Goal: Information Seeking & Learning: Learn about a topic

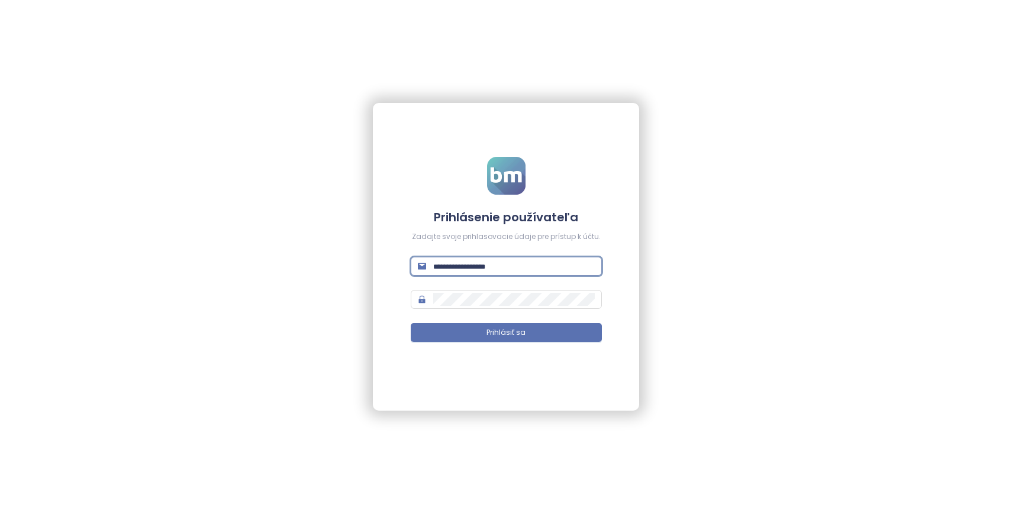
type input "**********"
click at [506, 332] on button "Prihlásiť sa" at bounding box center [506, 332] width 191 height 19
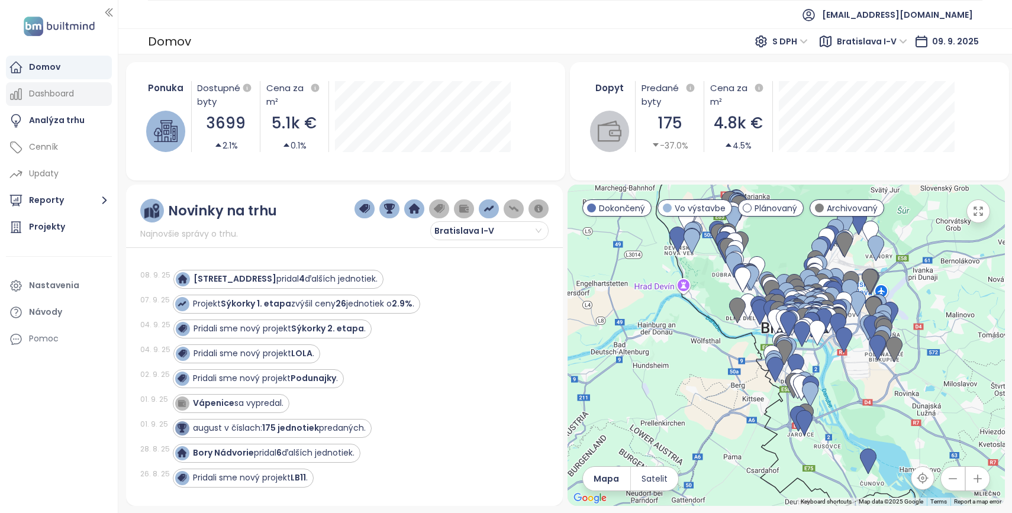
click at [67, 96] on div "Dashboard" at bounding box center [51, 93] width 45 height 15
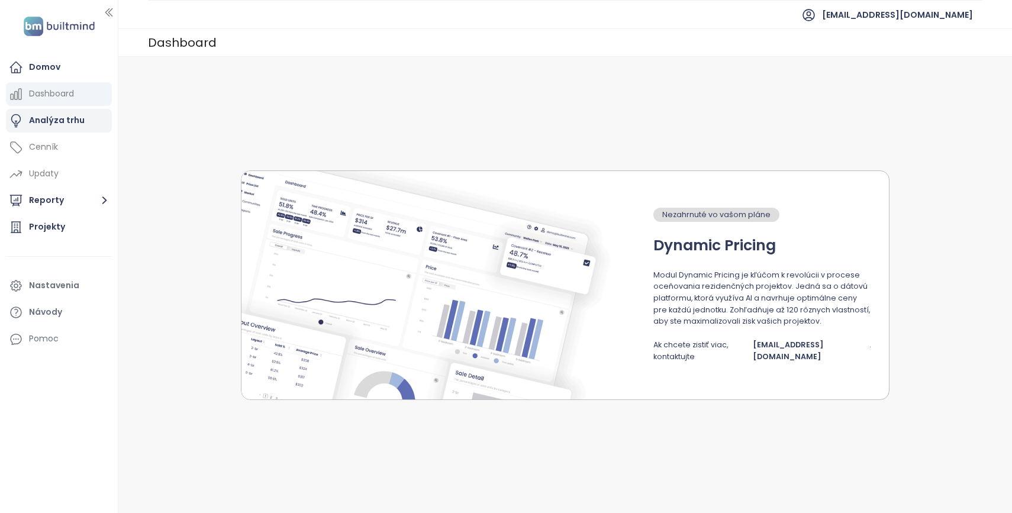
click at [54, 117] on div "Analýza trhu" at bounding box center [57, 120] width 56 height 15
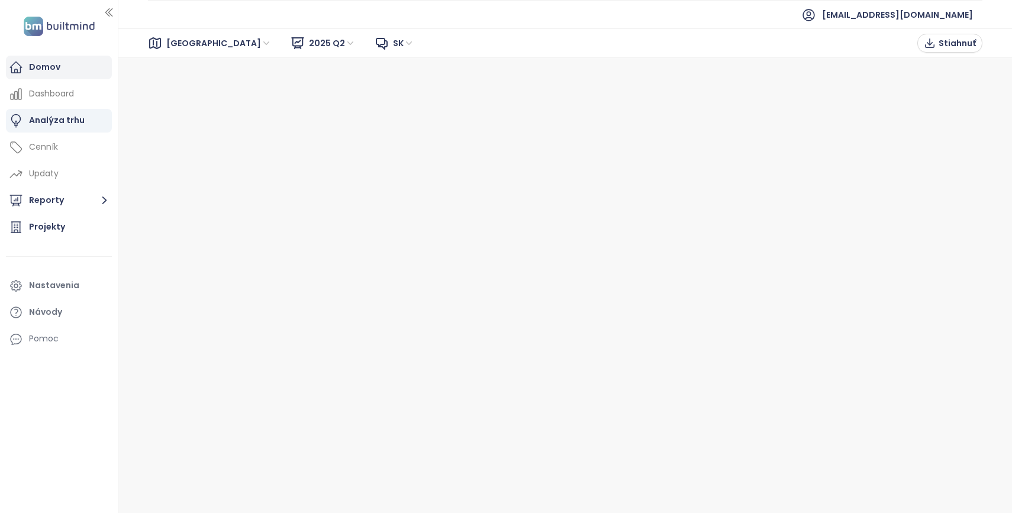
click at [44, 57] on div "Domov" at bounding box center [59, 68] width 106 height 24
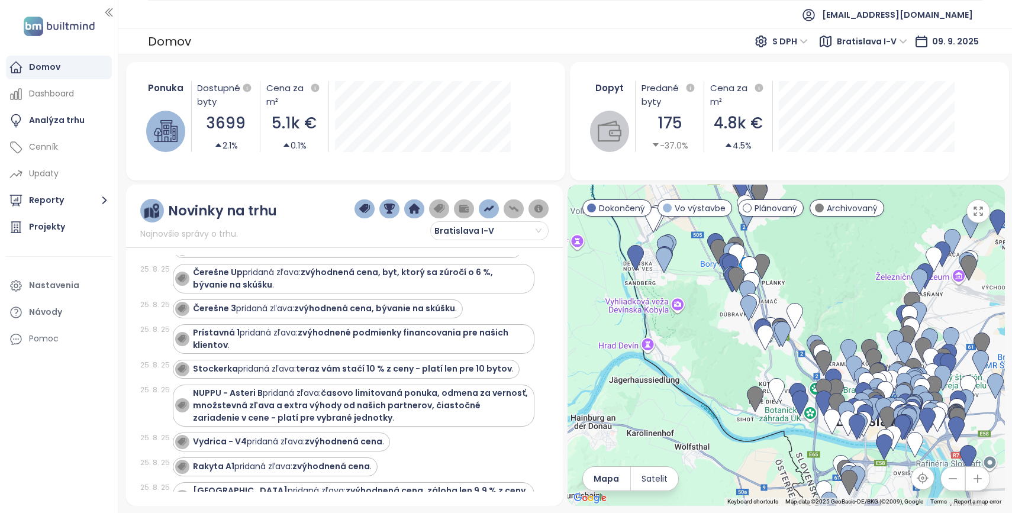
drag, startPoint x: 730, startPoint y: 293, endPoint x: 692, endPoint y: 367, distance: 83.1
click at [689, 370] on div at bounding box center [785, 345] width 437 height 321
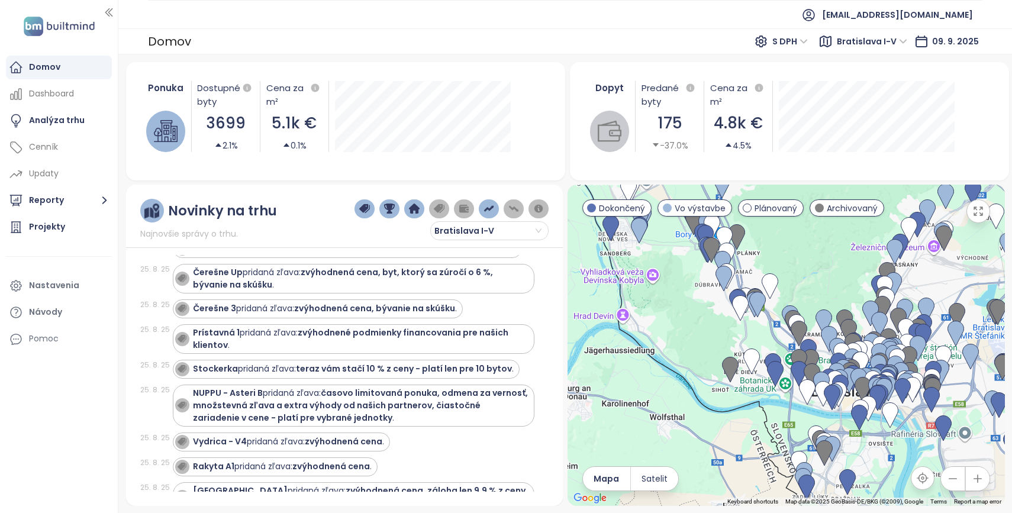
drag, startPoint x: 708, startPoint y: 374, endPoint x: 683, endPoint y: 344, distance: 38.7
click at [683, 344] on div at bounding box center [785, 345] width 437 height 321
click at [73, 229] on div "Projekty" at bounding box center [59, 227] width 106 height 24
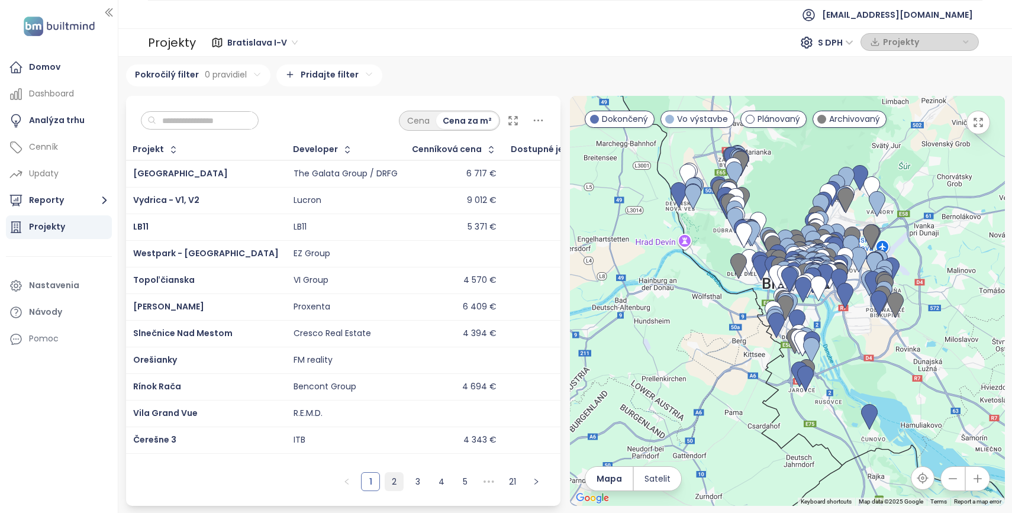
click at [393, 480] on link "2" at bounding box center [394, 482] width 18 height 18
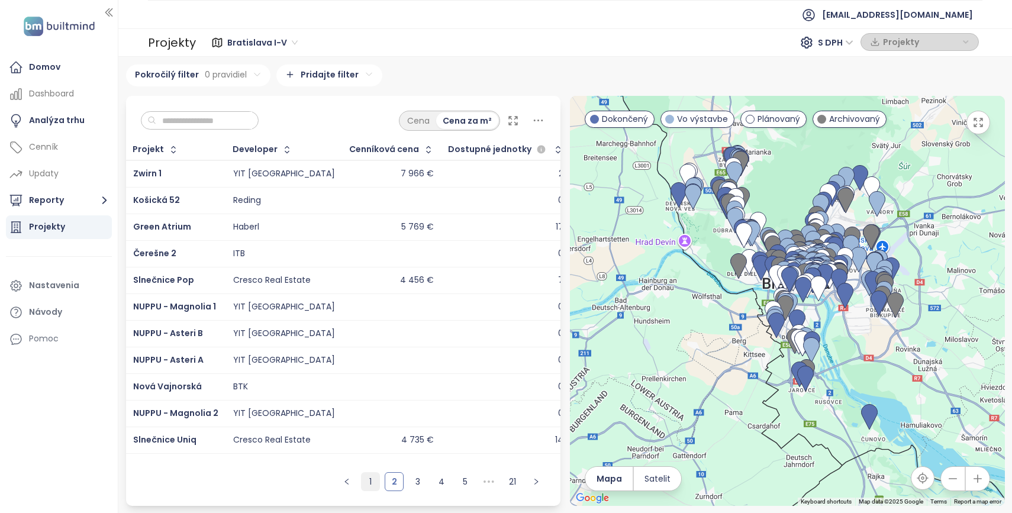
click at [371, 482] on link "1" at bounding box center [371, 482] width 18 height 18
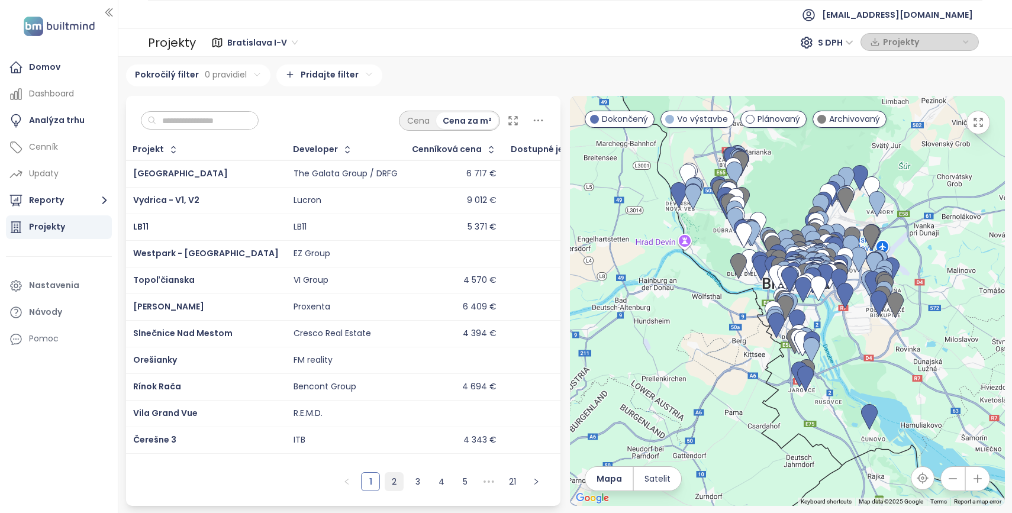
click at [395, 488] on link "2" at bounding box center [394, 482] width 18 height 18
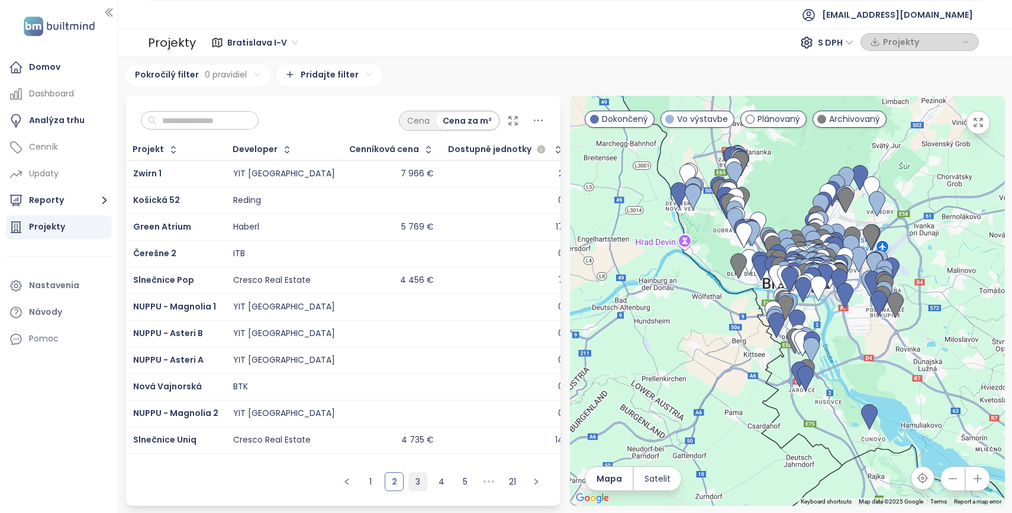
click at [413, 483] on link "3" at bounding box center [418, 482] width 18 height 18
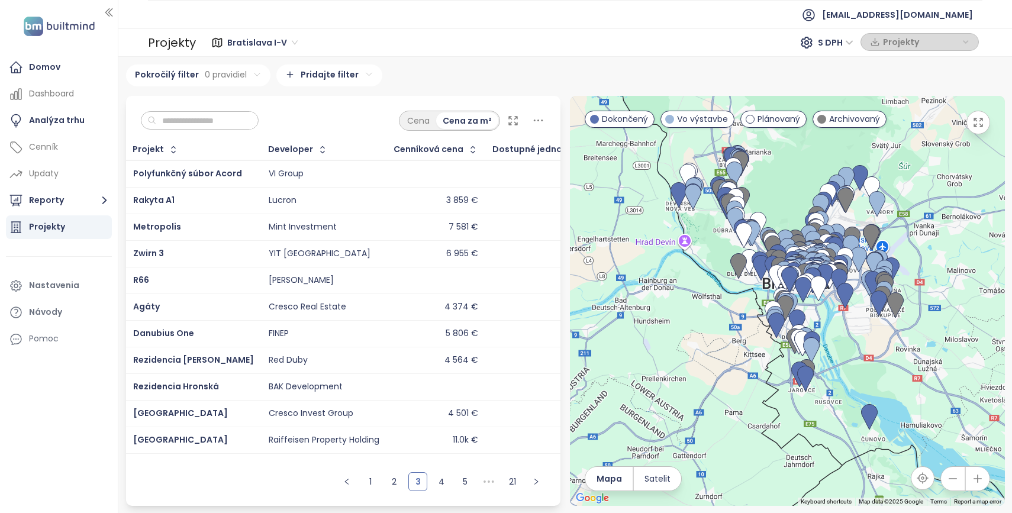
click at [342, 298] on td "Cresco Real Estate" at bounding box center [324, 306] width 125 height 27
click at [440, 312] on div "4 374 €" at bounding box center [436, 307] width 84 height 14
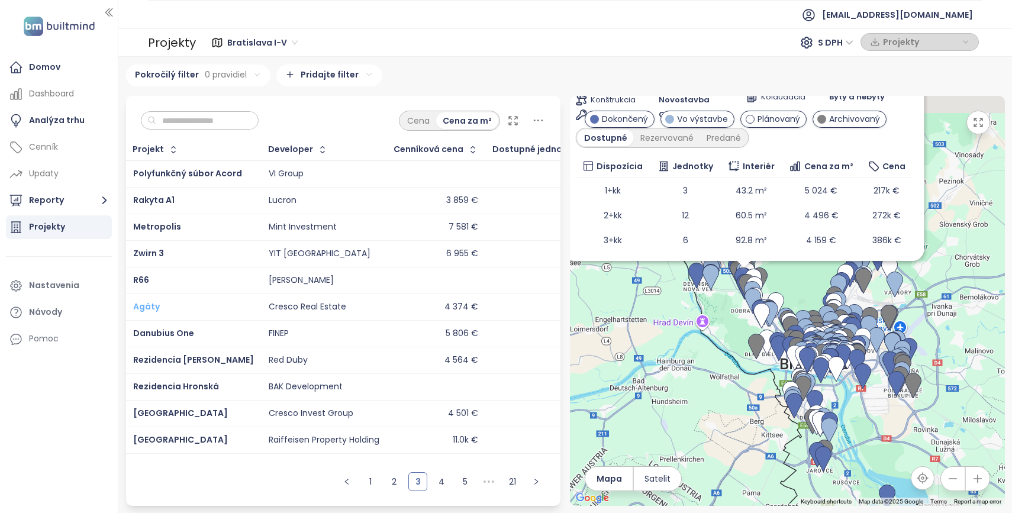
click at [150, 307] on span "Agáty" at bounding box center [146, 307] width 27 height 12
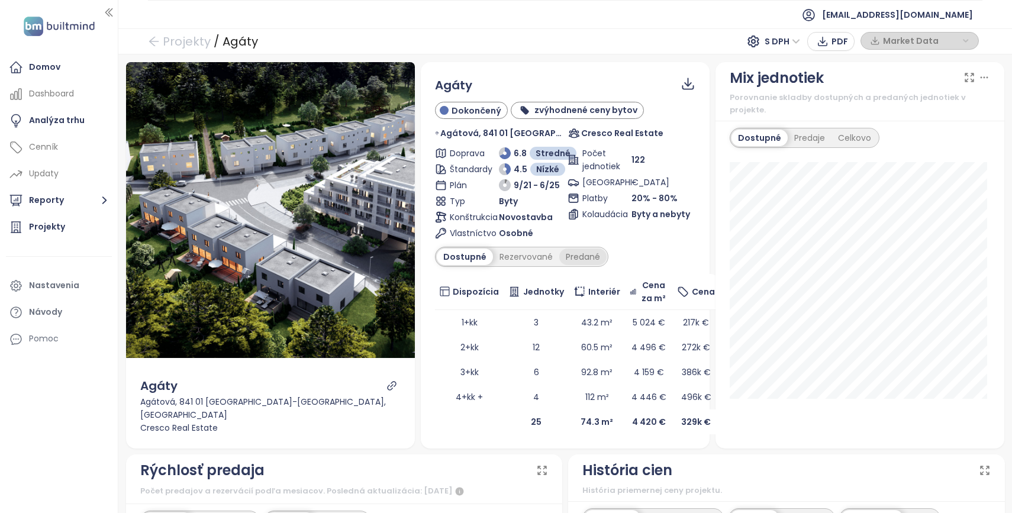
click at [572, 254] on div "Predané" at bounding box center [582, 257] width 47 height 17
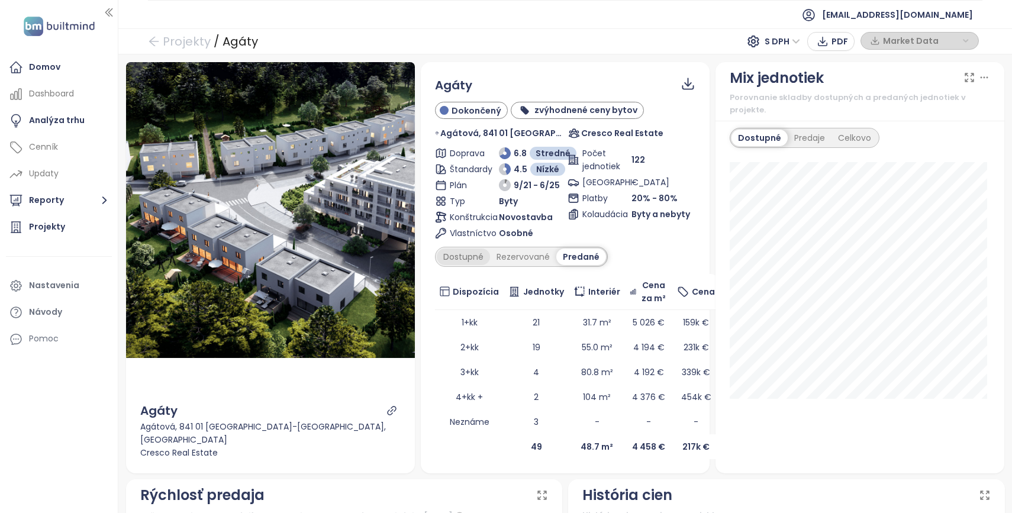
click at [467, 256] on div "Dostupné" at bounding box center [463, 257] width 53 height 17
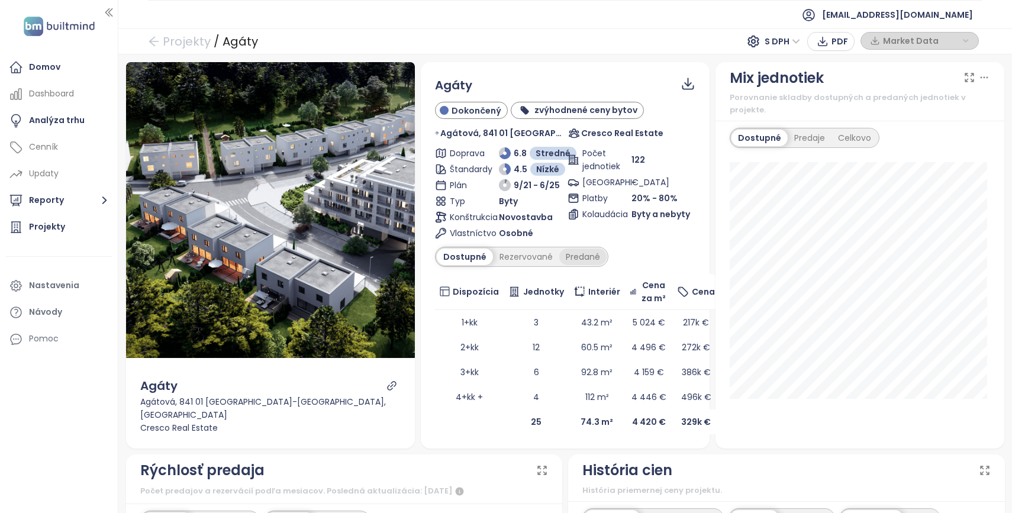
click at [570, 257] on div "Predané" at bounding box center [582, 257] width 47 height 17
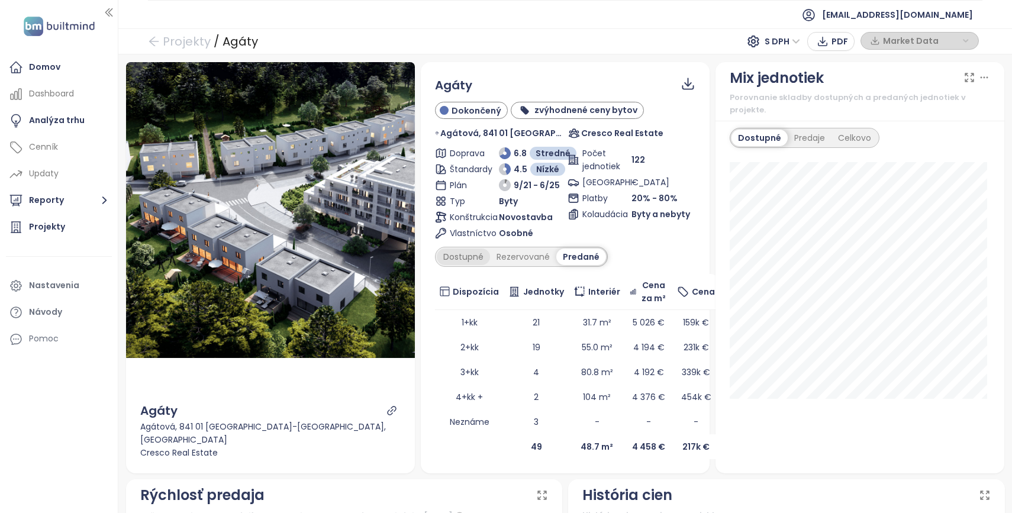
click at [460, 258] on div "Dostupné" at bounding box center [463, 257] width 53 height 17
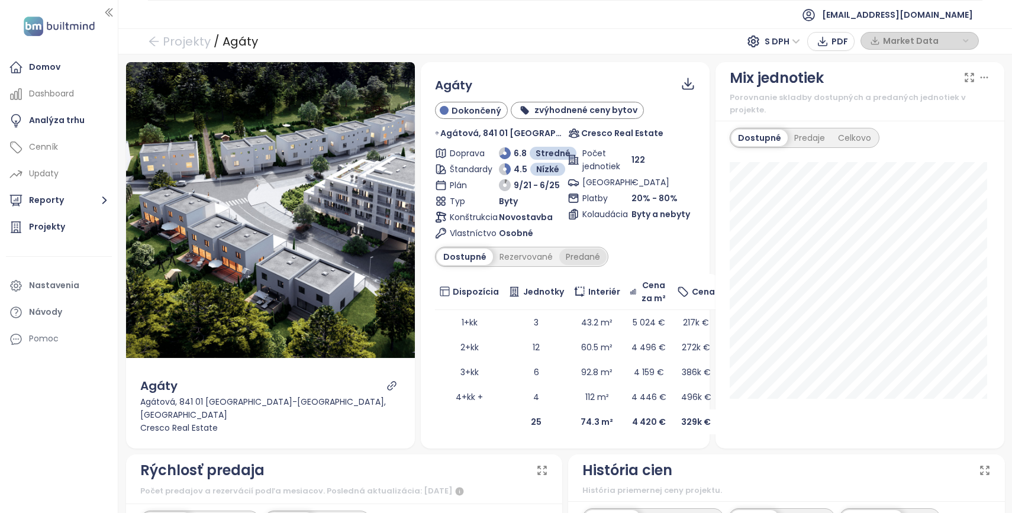
click at [570, 257] on div "Predané" at bounding box center [582, 257] width 47 height 17
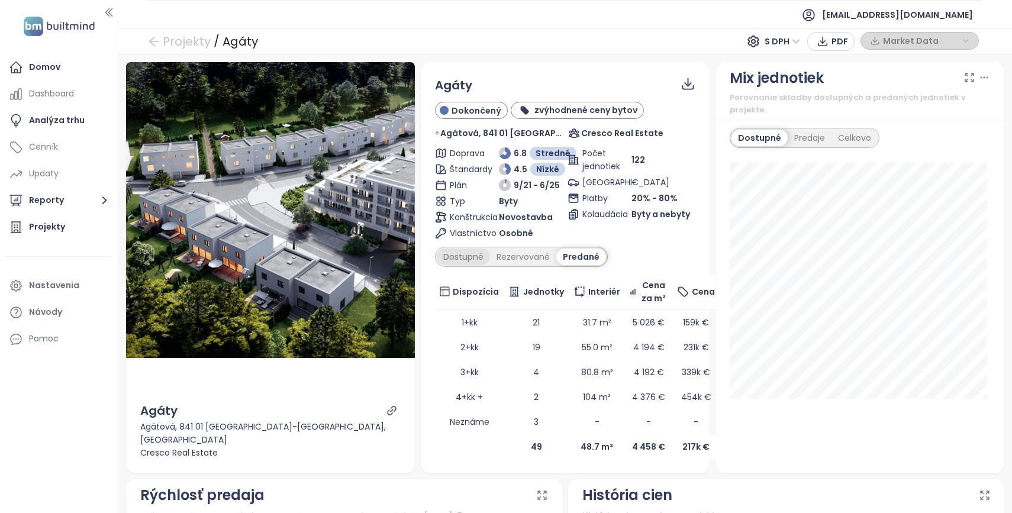
click at [475, 256] on div "Dostupné" at bounding box center [463, 257] width 53 height 17
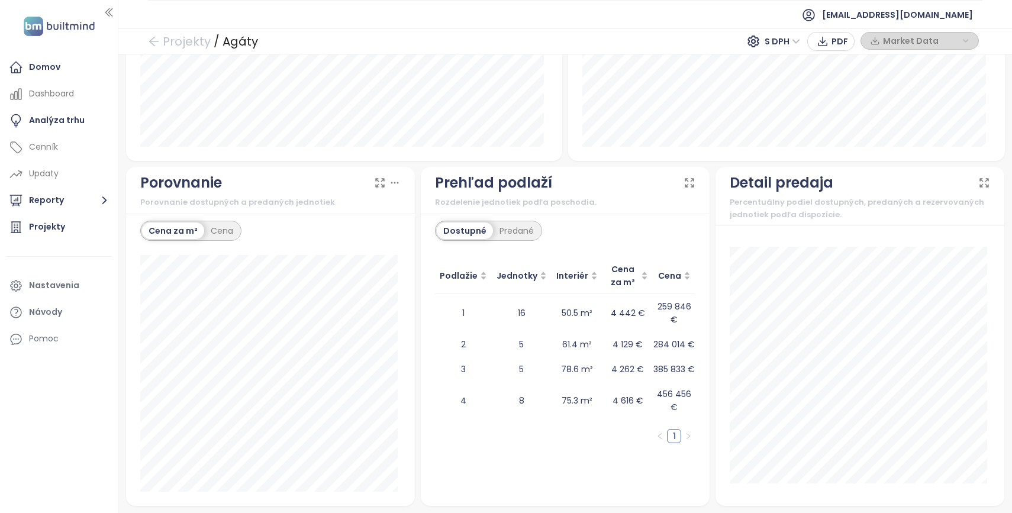
scroll to position [980, 0]
click at [158, 43] on icon "arrow-left" at bounding box center [153, 41] width 9 height 9
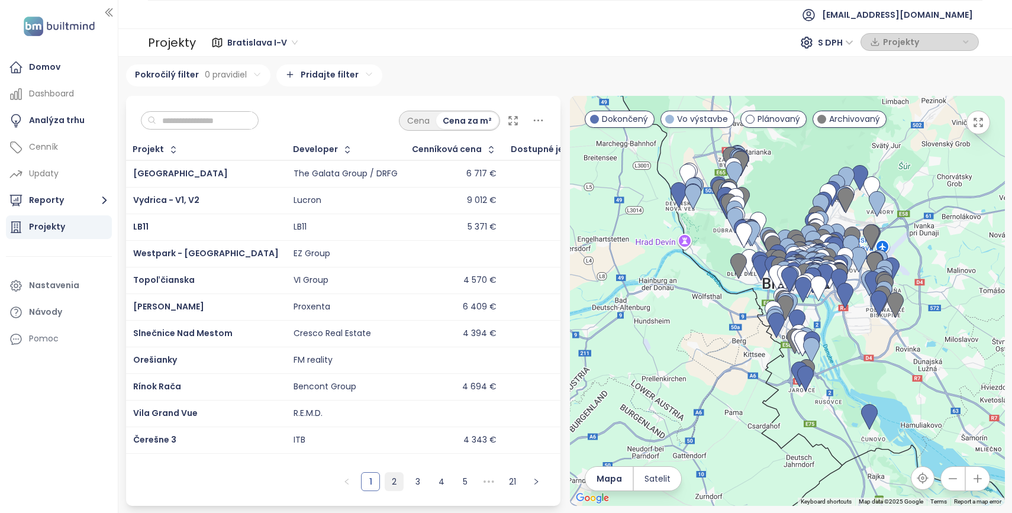
click at [394, 482] on link "2" at bounding box center [394, 482] width 18 height 18
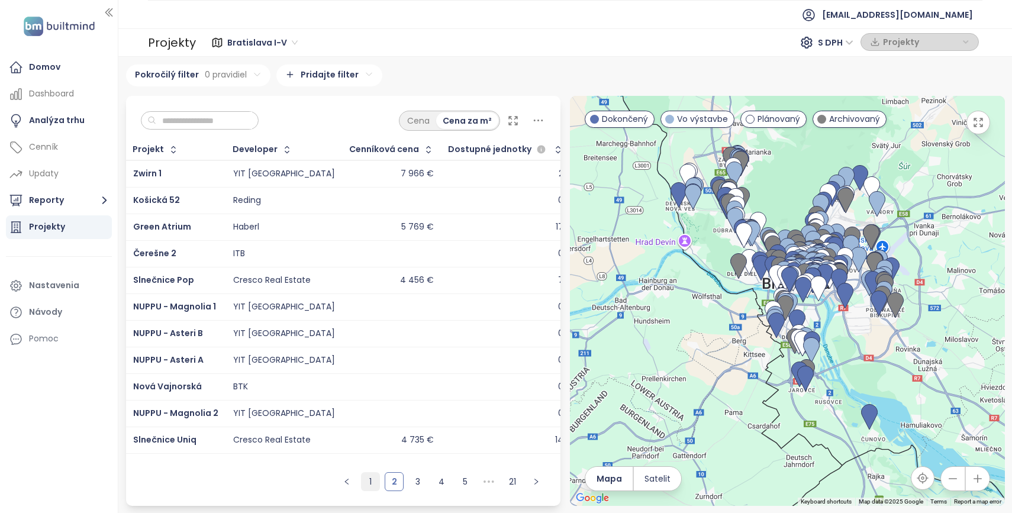
click at [369, 485] on link "1" at bounding box center [371, 482] width 18 height 18
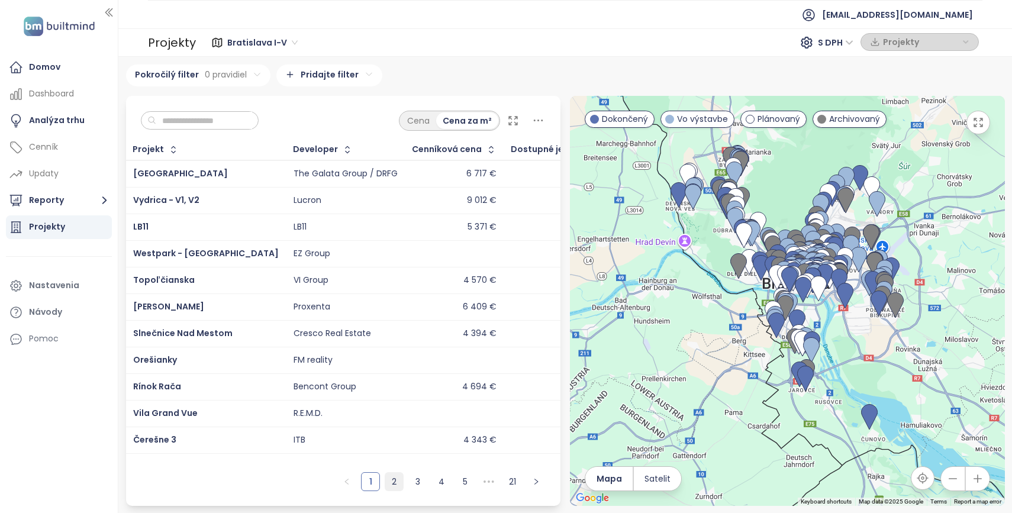
click at [393, 482] on link "2" at bounding box center [394, 482] width 18 height 18
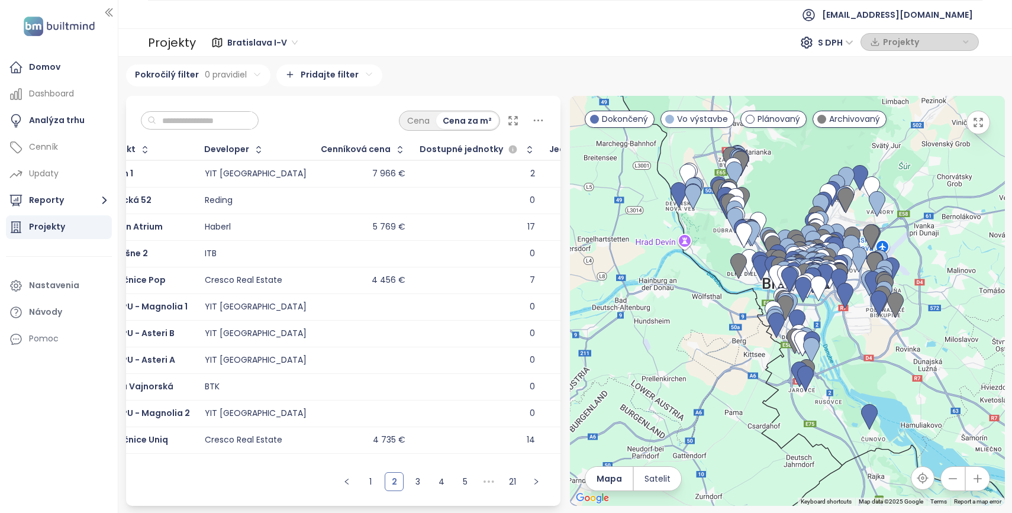
scroll to position [0, 37]
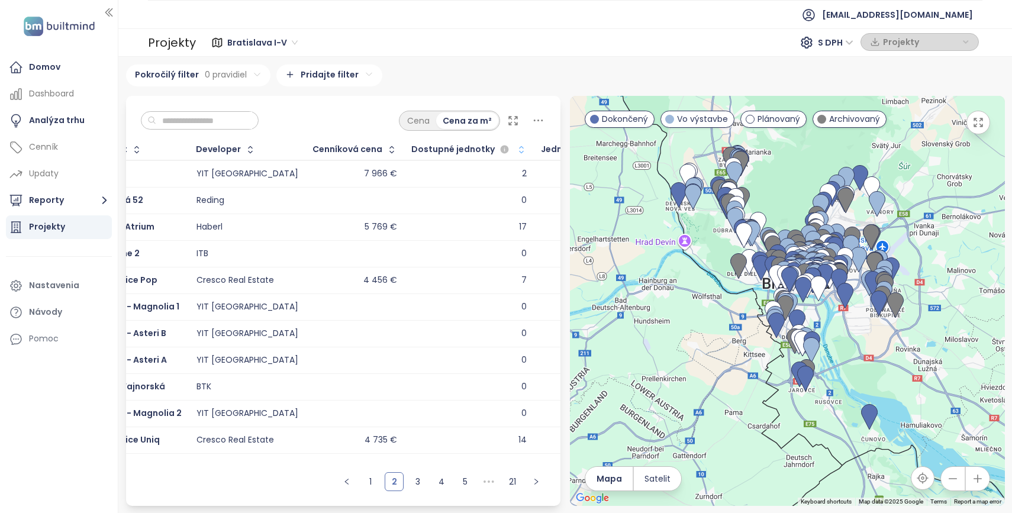
click at [515, 152] on icon "button" at bounding box center [521, 150] width 12 height 12
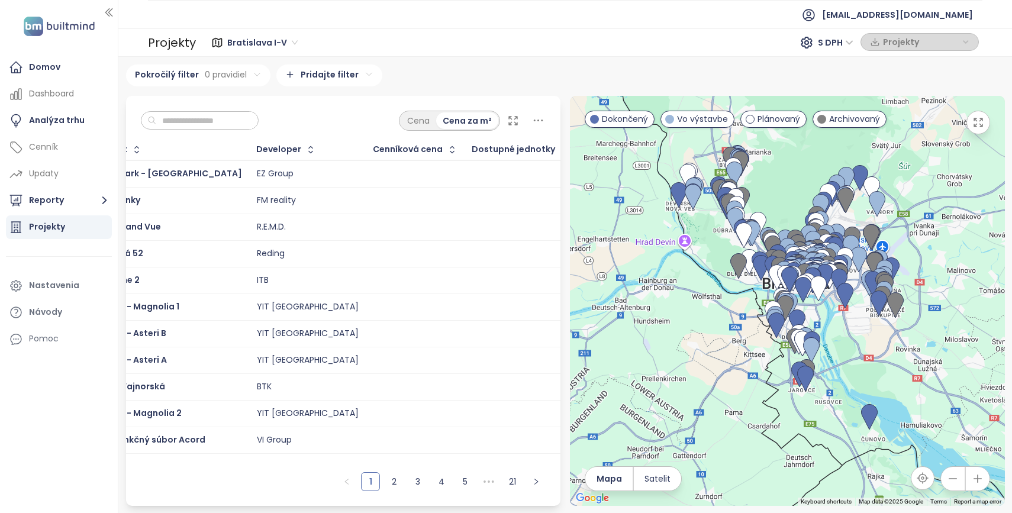
click at [576, 152] on icon "button" at bounding box center [580, 150] width 9 height 14
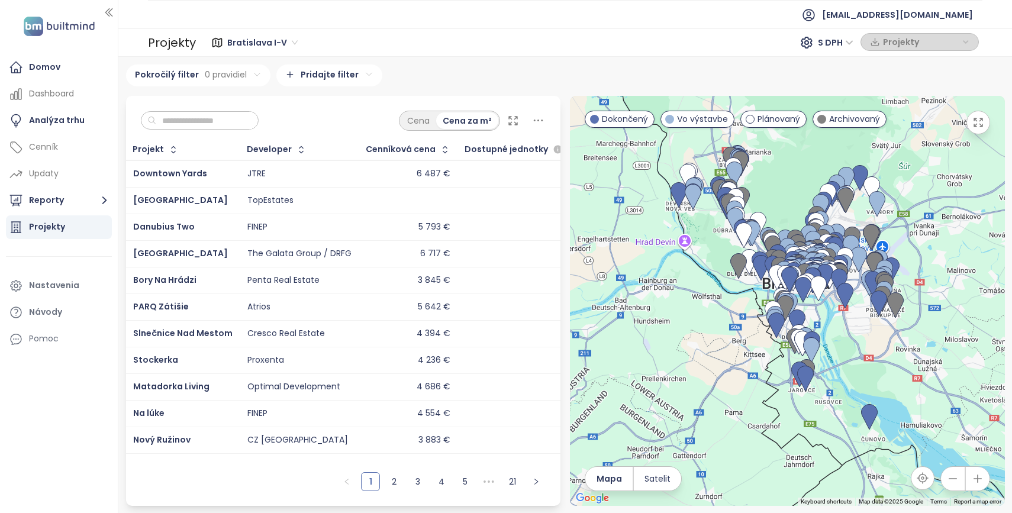
scroll to position [0, 0]
click at [397, 475] on link "2" at bounding box center [394, 482] width 18 height 18
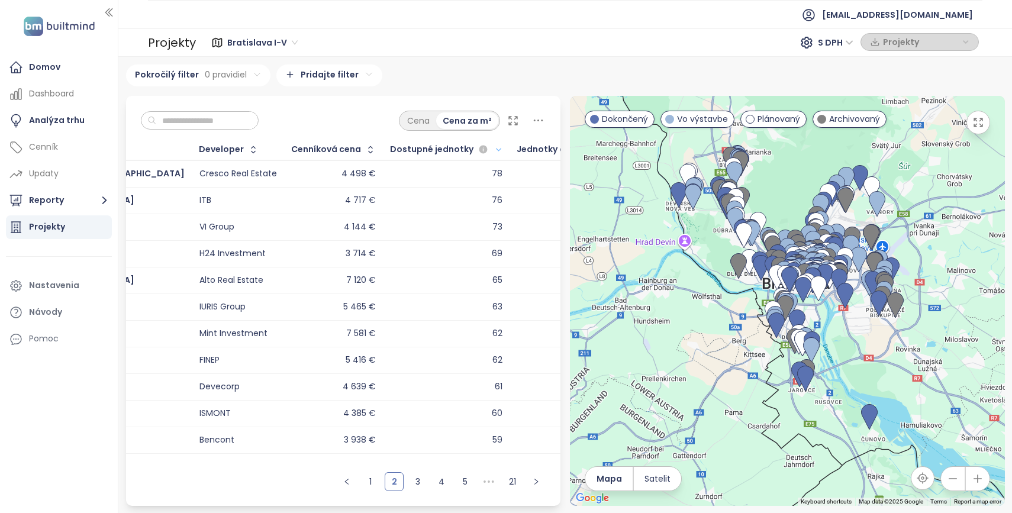
click at [251, 330] on td "Mint Investment" at bounding box center [238, 333] width 92 height 27
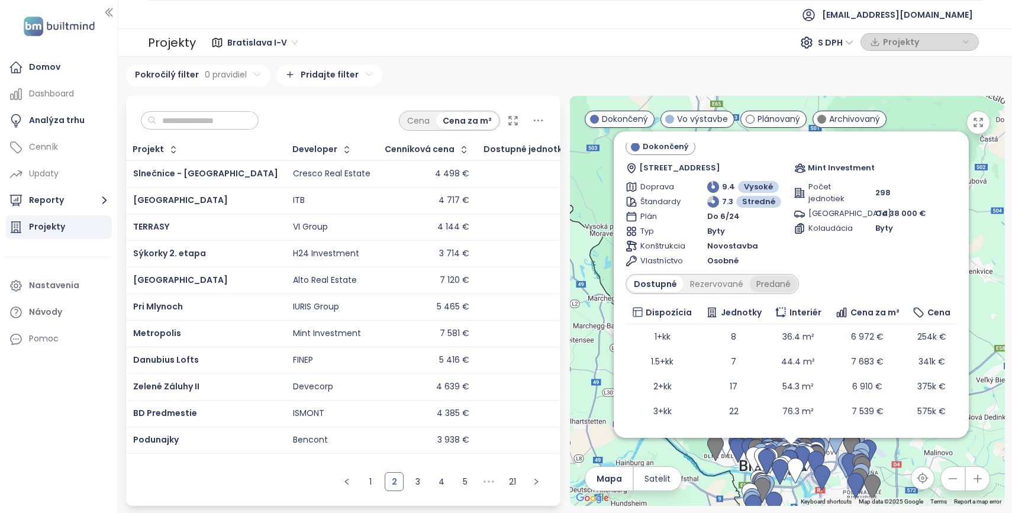
click at [779, 282] on div "Predané" at bounding box center [773, 284] width 47 height 17
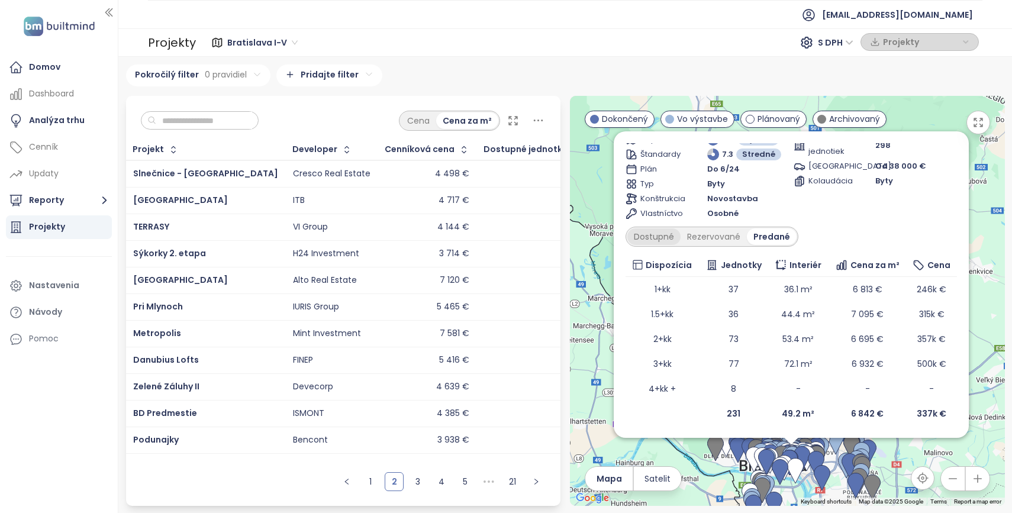
click at [661, 233] on div "Dostupné" at bounding box center [653, 236] width 53 height 17
click at [777, 237] on div "Predané" at bounding box center [773, 236] width 47 height 17
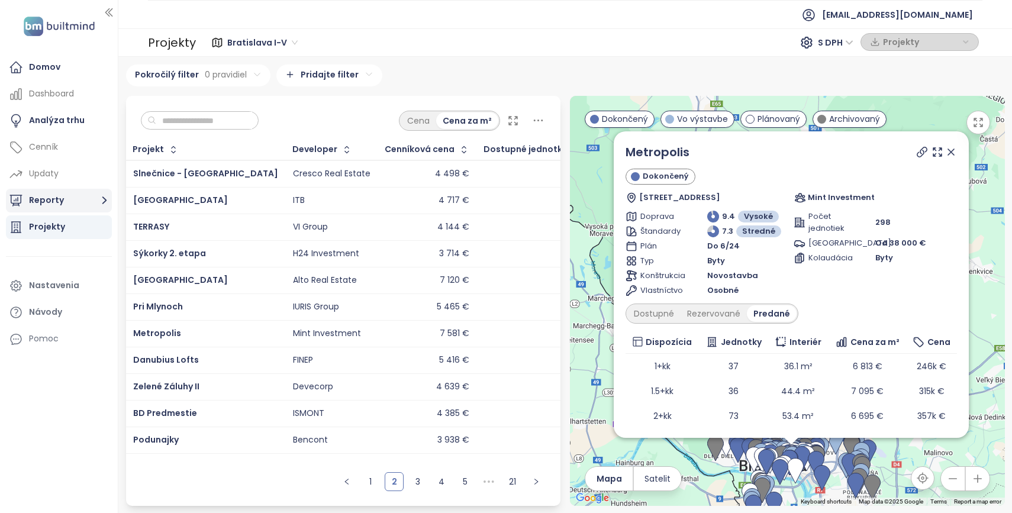
click at [34, 194] on button "Reporty" at bounding box center [59, 201] width 106 height 24
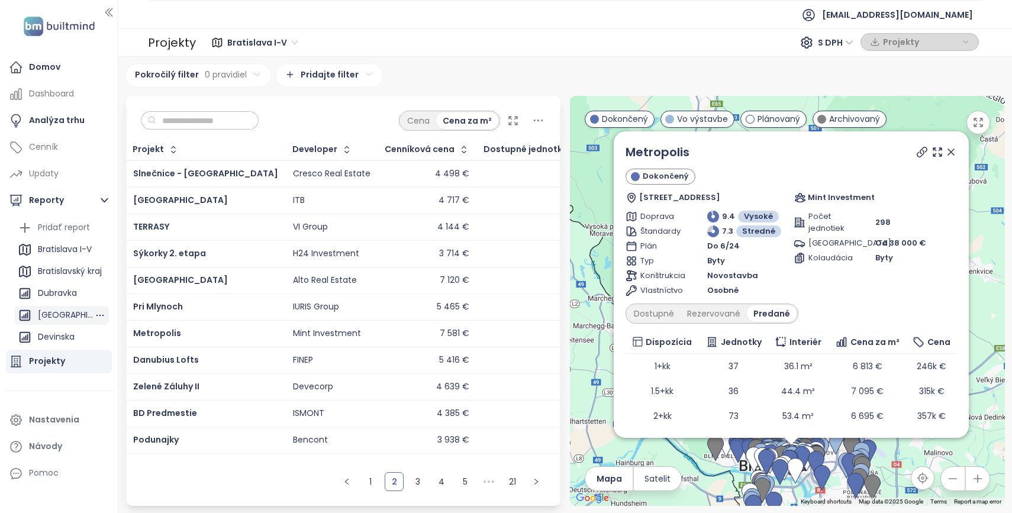
click at [66, 312] on div "[GEOGRAPHIC_DATA] a [GEOGRAPHIC_DATA]" at bounding box center [66, 315] width 56 height 15
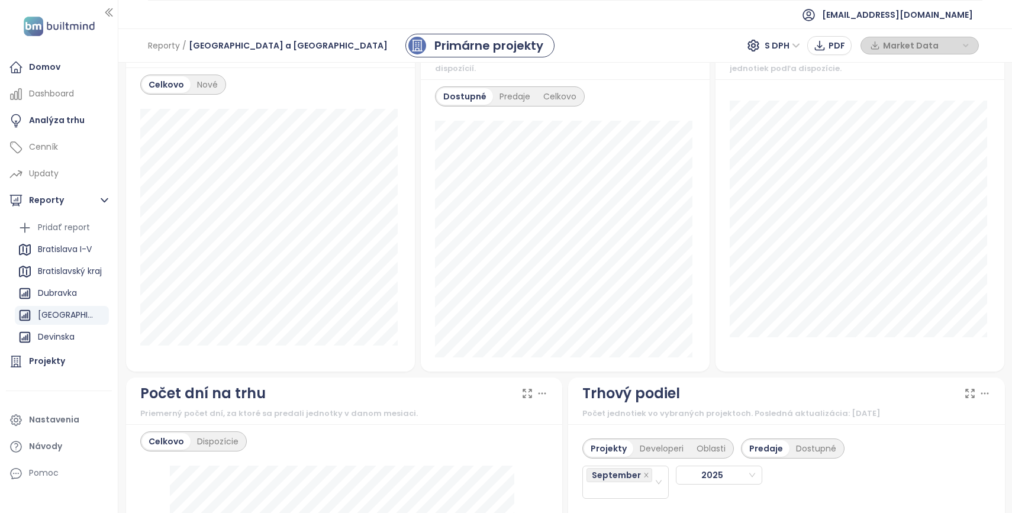
scroll to position [711, 0]
